Goal: Navigation & Orientation: Find specific page/section

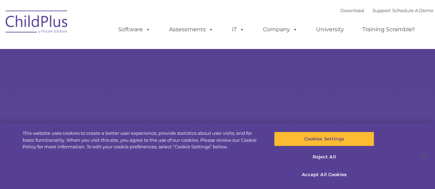
select select "MEDIUM"
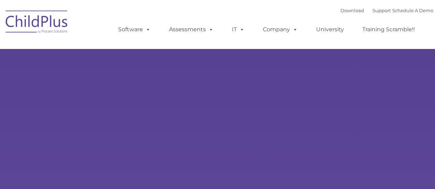
type input ""
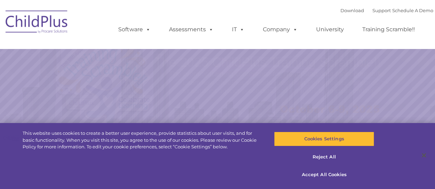
select select "MEDIUM"
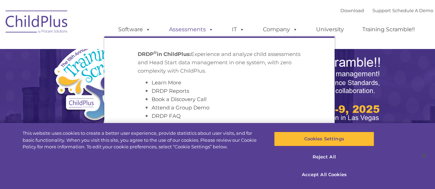
click at [210, 30] on span at bounding box center [210, 29] width 8 height 7
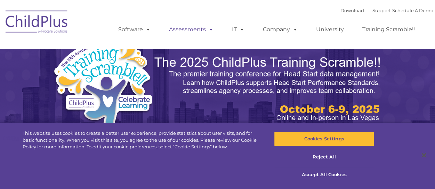
click at [210, 30] on span at bounding box center [210, 29] width 8 height 7
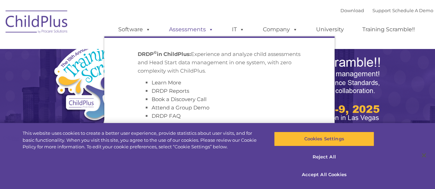
click at [196, 30] on link "Assessments" at bounding box center [191, 30] width 58 height 14
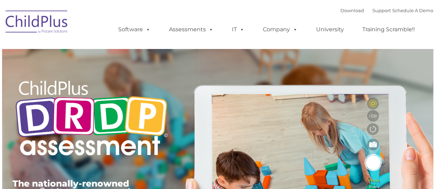
type input ""
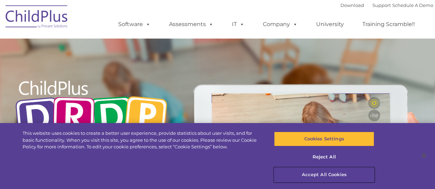
click at [332, 175] on button "Accept All Cookies" at bounding box center [324, 175] width 100 height 15
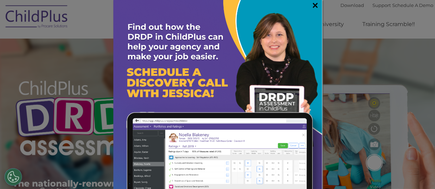
click at [311, 7] on link "×" at bounding box center [315, 5] width 8 height 7
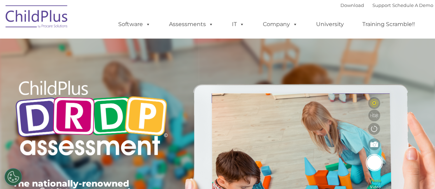
click at [25, 12] on img at bounding box center [37, 17] width 70 height 35
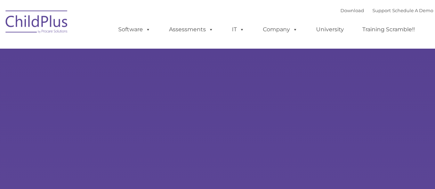
type input ""
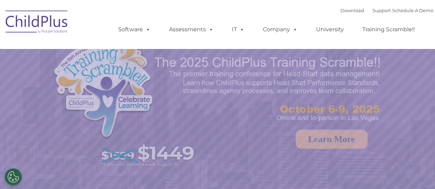
select select "MEDIUM"
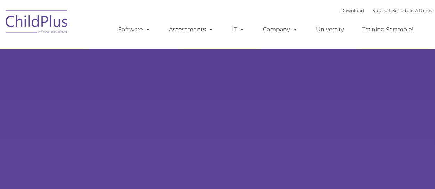
type input ""
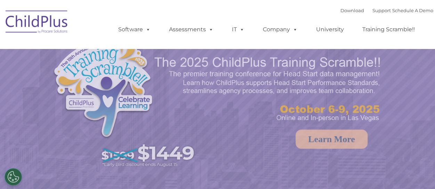
select select "MEDIUM"
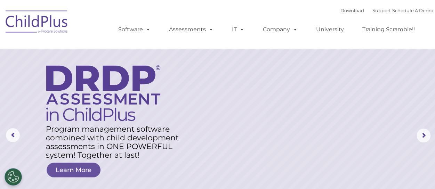
click at [38, 21] on img at bounding box center [37, 23] width 70 height 35
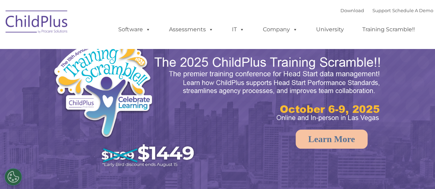
select select "MEDIUM"
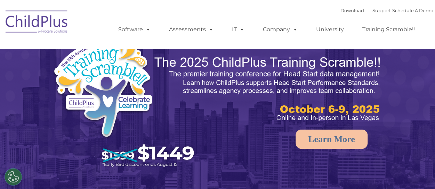
click at [40, 20] on img at bounding box center [37, 23] width 70 height 35
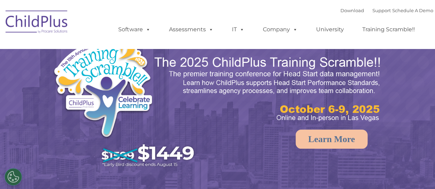
select select "MEDIUM"
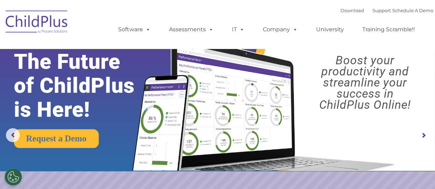
click at [355, 11] on font "Download Support | Schedule A Demo" at bounding box center [387, 11] width 93 height 6
click at [352, 12] on link "Download" at bounding box center [353, 11] width 24 height 6
